Goal: Transaction & Acquisition: Purchase product/service

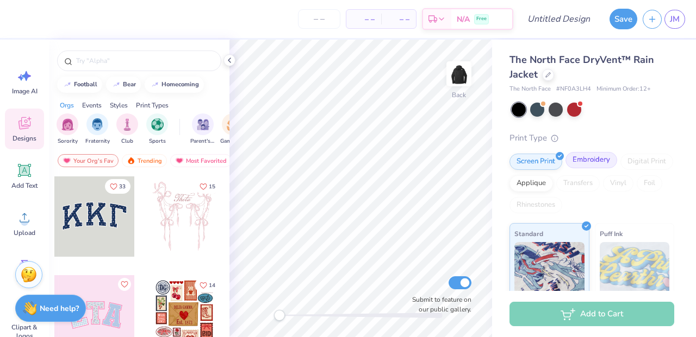
click at [589, 161] on div "Embroidery" at bounding box center [591, 160] width 52 height 16
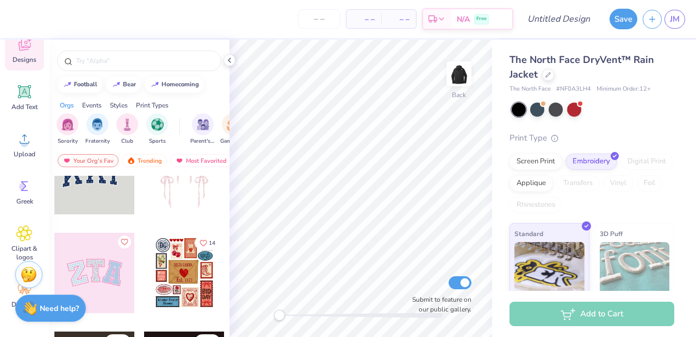
scroll to position [42, 0]
click at [26, 137] on icon at bounding box center [24, 139] width 16 height 16
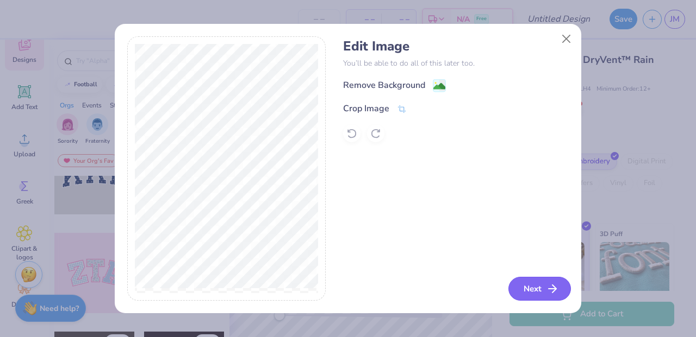
click at [533, 290] on button "Next" at bounding box center [539, 289] width 62 height 24
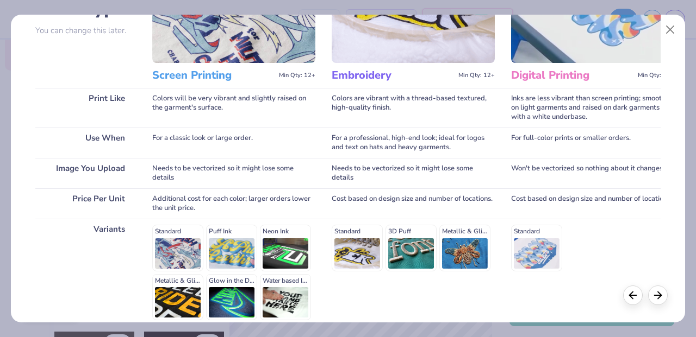
scroll to position [0, 0]
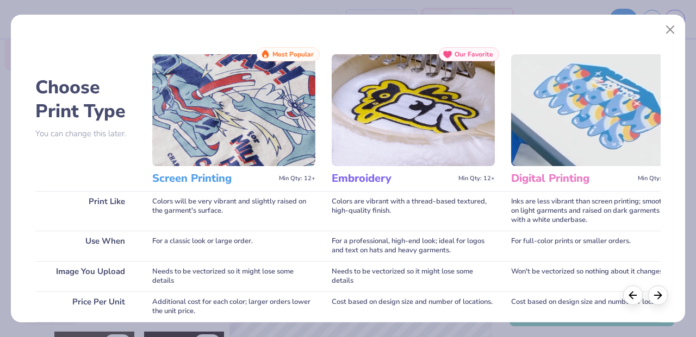
click at [430, 121] on img at bounding box center [413, 110] width 163 height 112
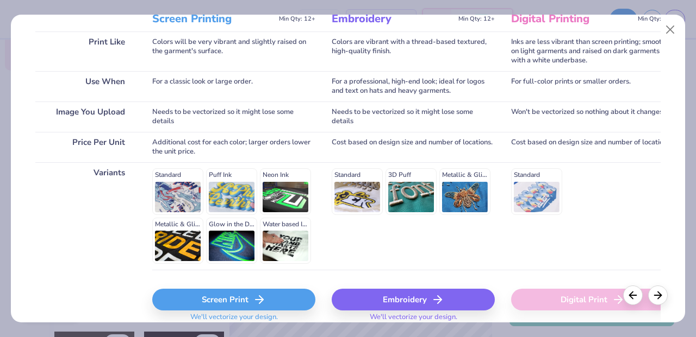
scroll to position [204, 0]
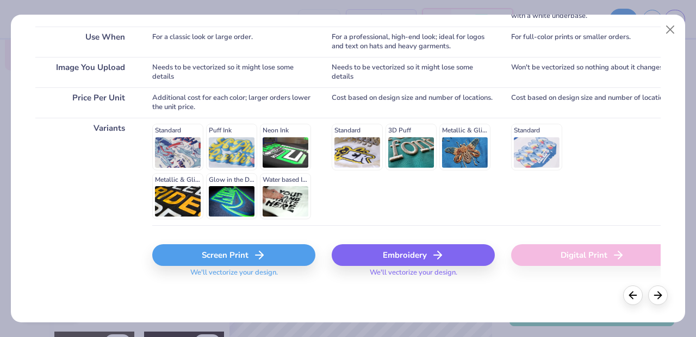
click at [399, 254] on div "Embroidery" at bounding box center [413, 256] width 163 height 22
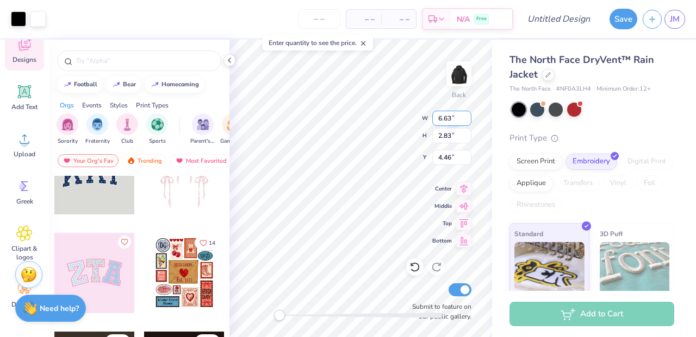
click at [445, 118] on input "6.63" at bounding box center [451, 118] width 39 height 15
type input "3"
click at [461, 190] on icon at bounding box center [463, 187] width 15 height 13
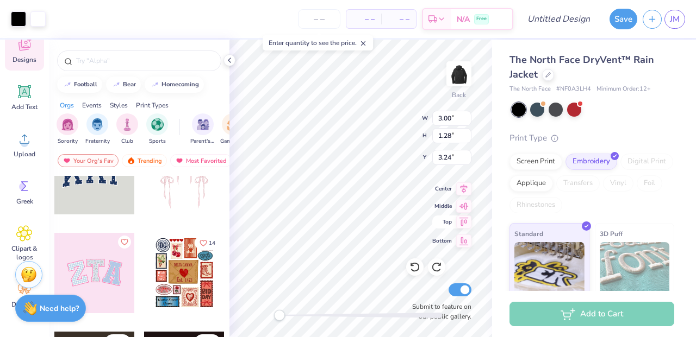
click at [465, 227] on icon at bounding box center [463, 222] width 15 height 13
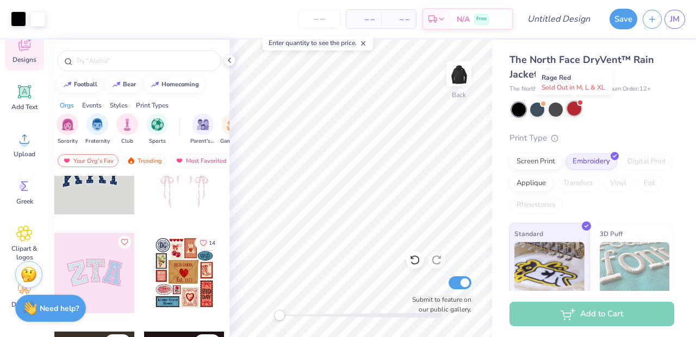
click at [577, 109] on div at bounding box center [574, 109] width 14 height 14
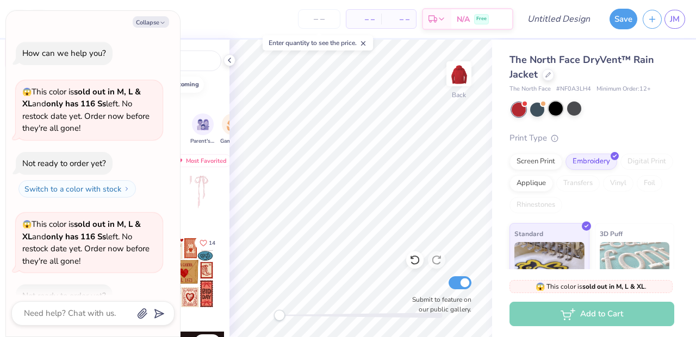
scroll to position [43, 0]
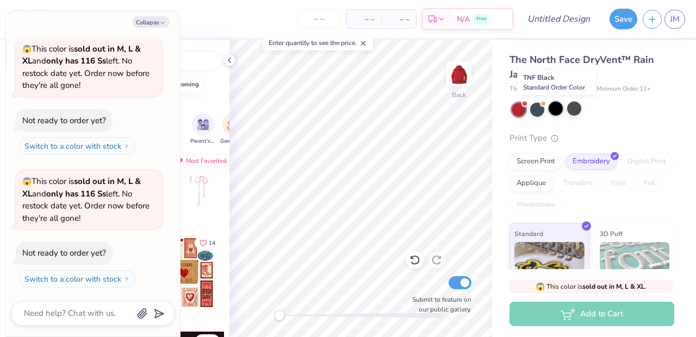
click at [555, 109] on div at bounding box center [555, 109] width 14 height 14
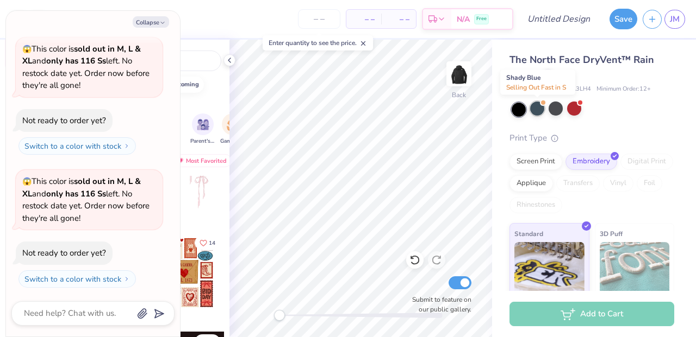
click at [535, 110] on div at bounding box center [537, 109] width 14 height 14
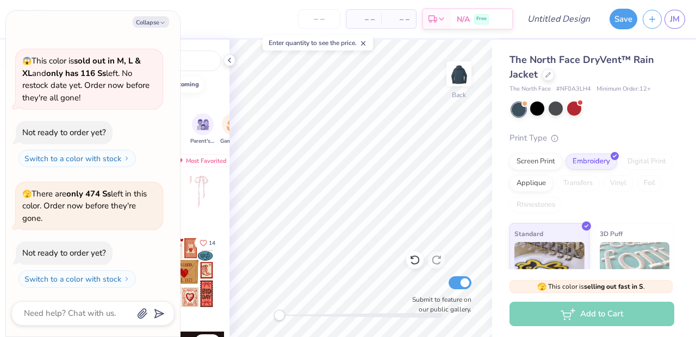
click at [522, 109] on div at bounding box center [518, 110] width 14 height 14
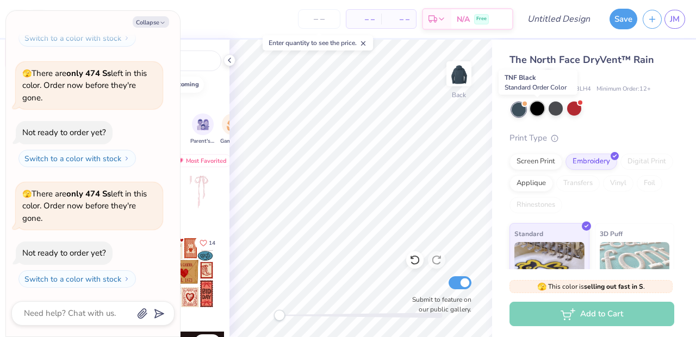
click at [536, 111] on div at bounding box center [537, 109] width 14 height 14
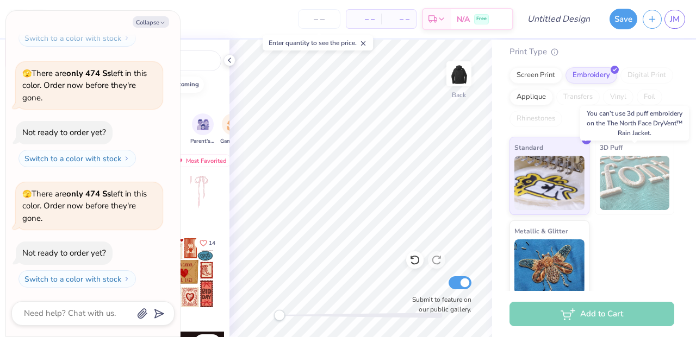
scroll to position [94, 0]
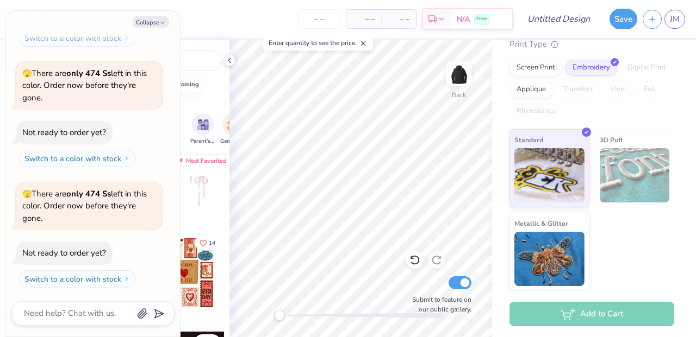
click at [596, 311] on div "Add to Cart" at bounding box center [591, 314] width 165 height 24
click at [370, 20] on span "– –" at bounding box center [364, 19] width 22 height 11
click at [320, 18] on input "number" at bounding box center [319, 19] width 42 height 20
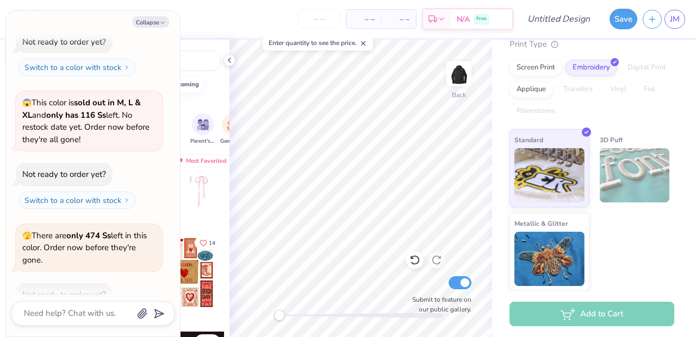
scroll to position [0, 0]
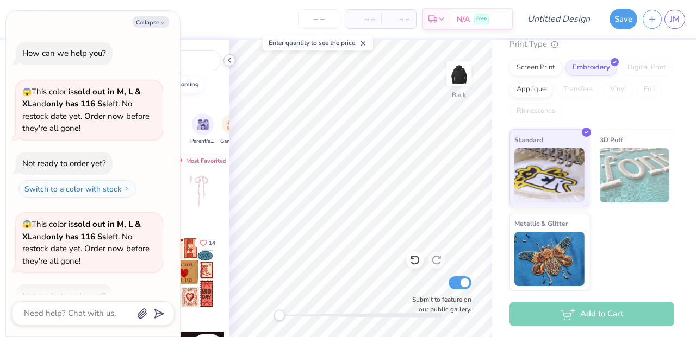
click at [230, 62] on polyline at bounding box center [229, 60] width 2 height 4
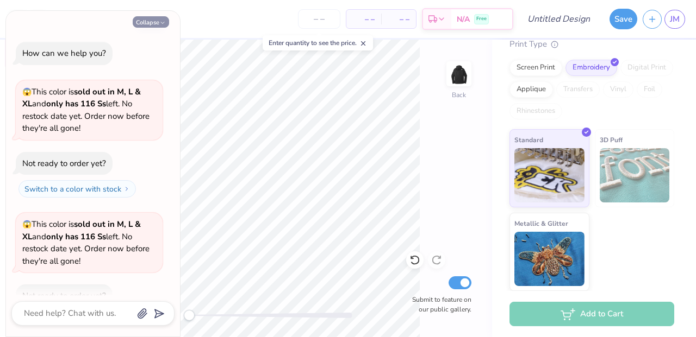
click at [158, 20] on button "Collapse" at bounding box center [151, 21] width 36 height 11
type textarea "x"
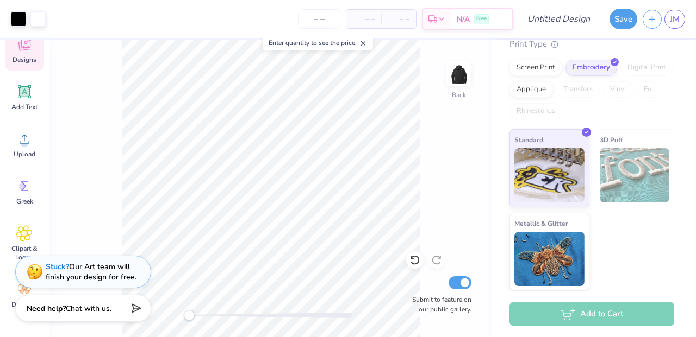
click at [342, 42] on div "Enter quantity to see the price." at bounding box center [317, 42] width 110 height 15
click at [294, 43] on div "Enter quantity to see the price." at bounding box center [317, 42] width 110 height 15
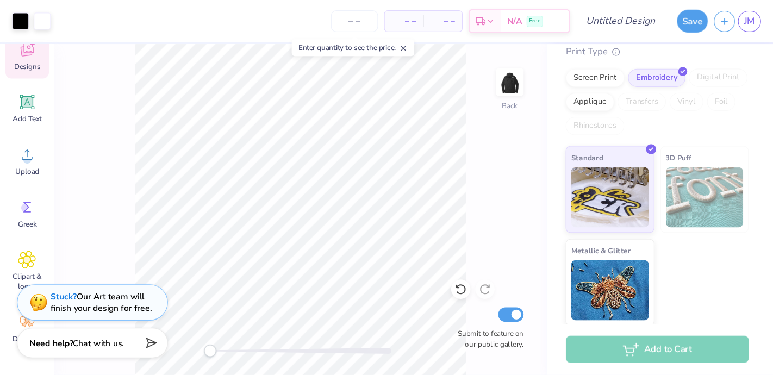
scroll to position [94, 0]
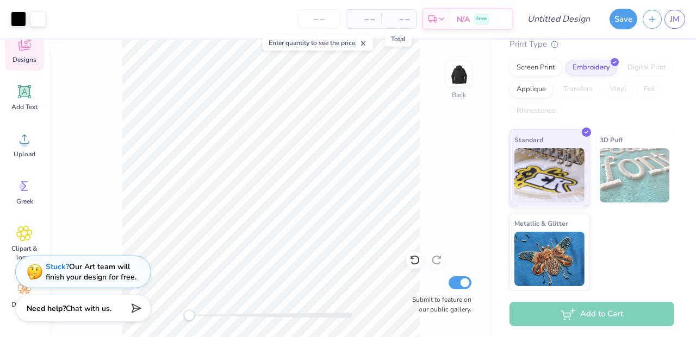
click at [403, 20] on span "– –" at bounding box center [398, 19] width 22 height 11
click at [367, 21] on span "– –" at bounding box center [364, 19] width 22 height 11
click at [317, 21] on input "number" at bounding box center [319, 19] width 42 height 20
click at [239, 20] on div "– – Per Item – – Total Est. Delivery N/A Free" at bounding box center [282, 19] width 462 height 38
click at [365, 45] on icon at bounding box center [363, 44] width 8 height 8
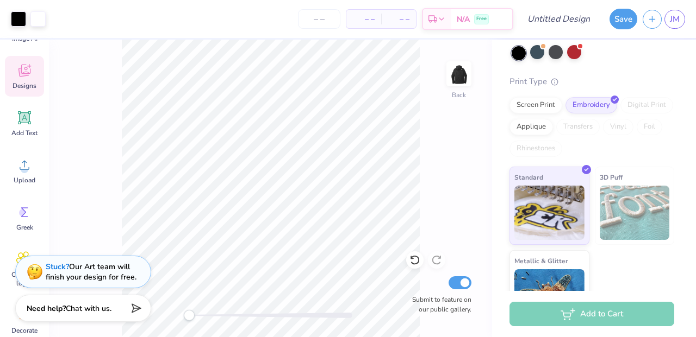
scroll to position [79, 0]
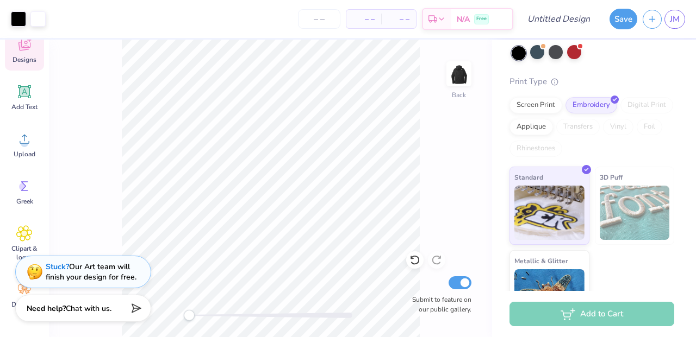
click at [368, 19] on span "– –" at bounding box center [364, 19] width 22 height 11
click at [404, 18] on span "– –" at bounding box center [398, 19] width 22 height 11
click at [320, 19] on input "number" at bounding box center [319, 19] width 42 height 20
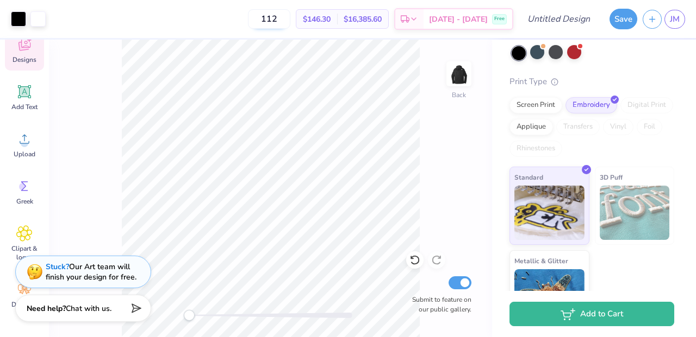
click at [290, 18] on input "112" at bounding box center [269, 19] width 42 height 20
click at [285, 21] on input "112" at bounding box center [269, 19] width 42 height 20
type input "12"
